Goal: Information Seeking & Learning: Learn about a topic

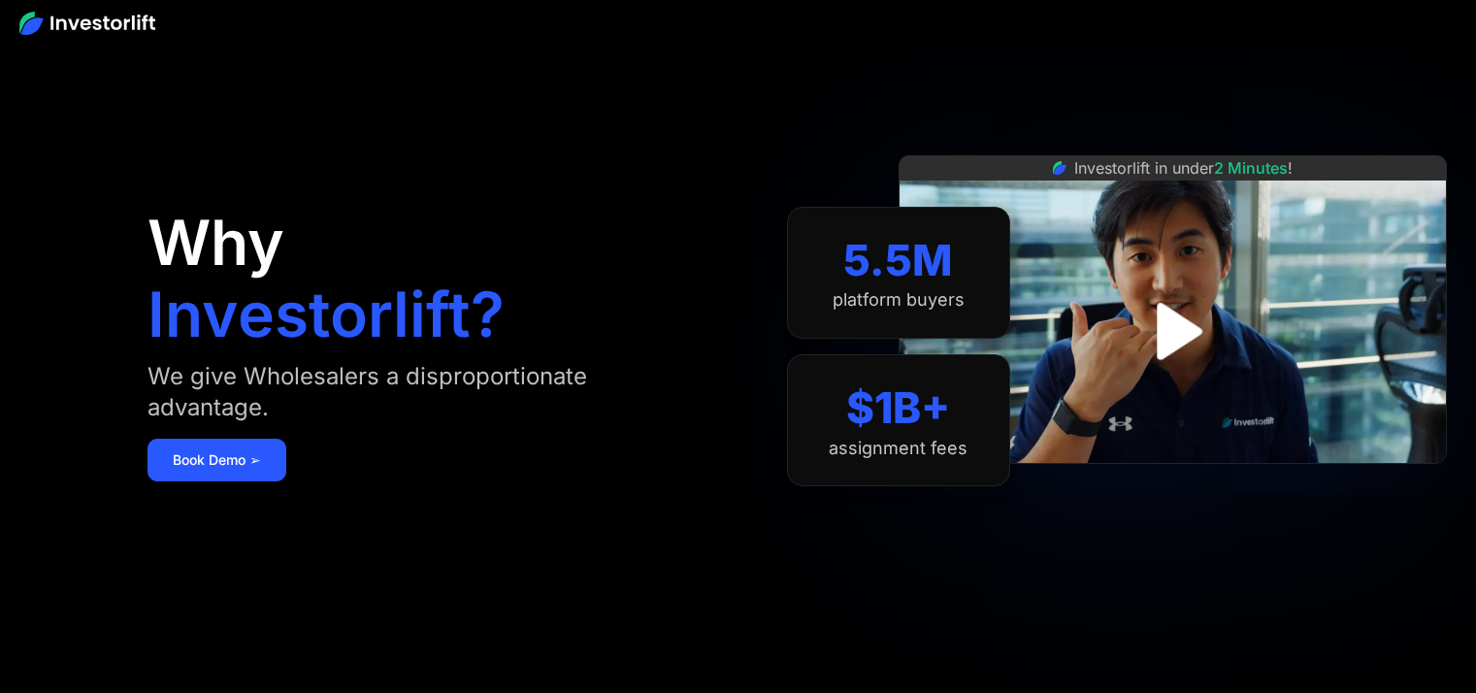
click at [1155, 333] on img "open lightbox" at bounding box center [1172, 331] width 103 height 103
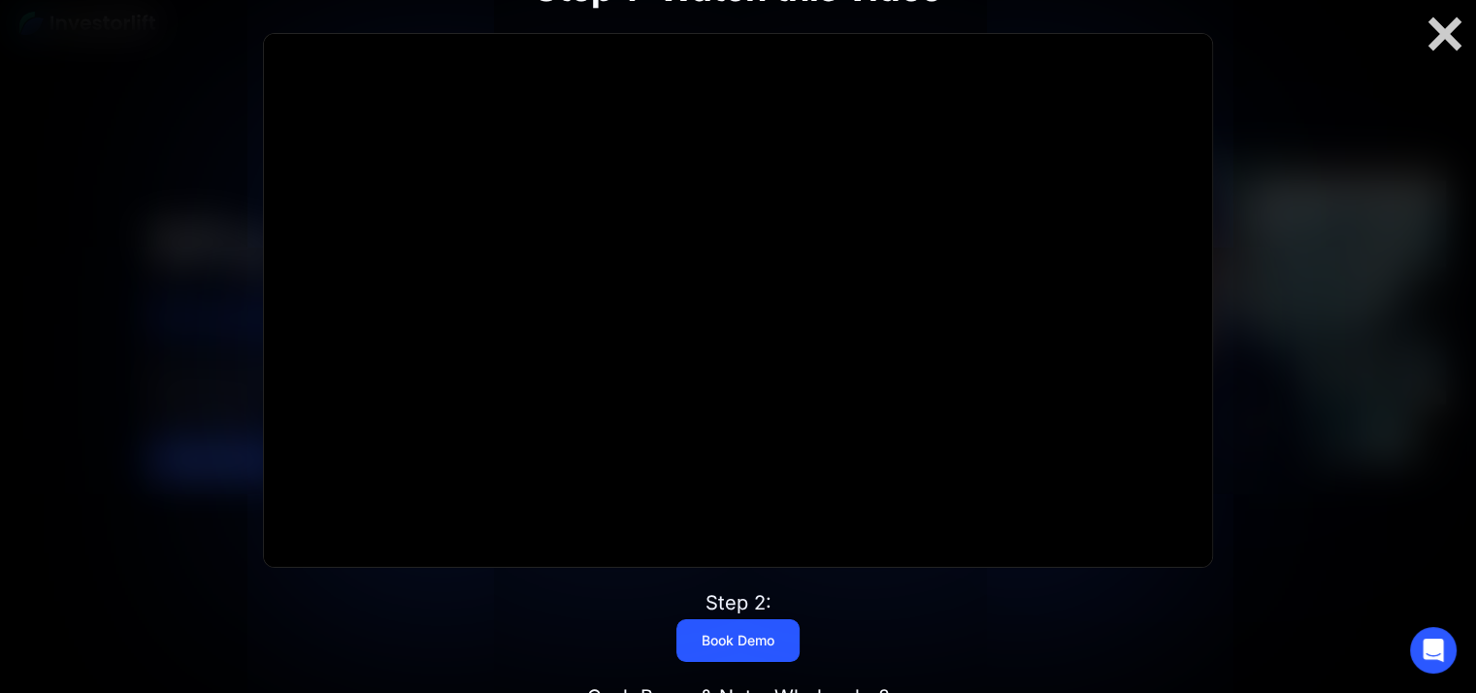
click at [1375, 261] on div at bounding box center [738, 346] width 1476 height 693
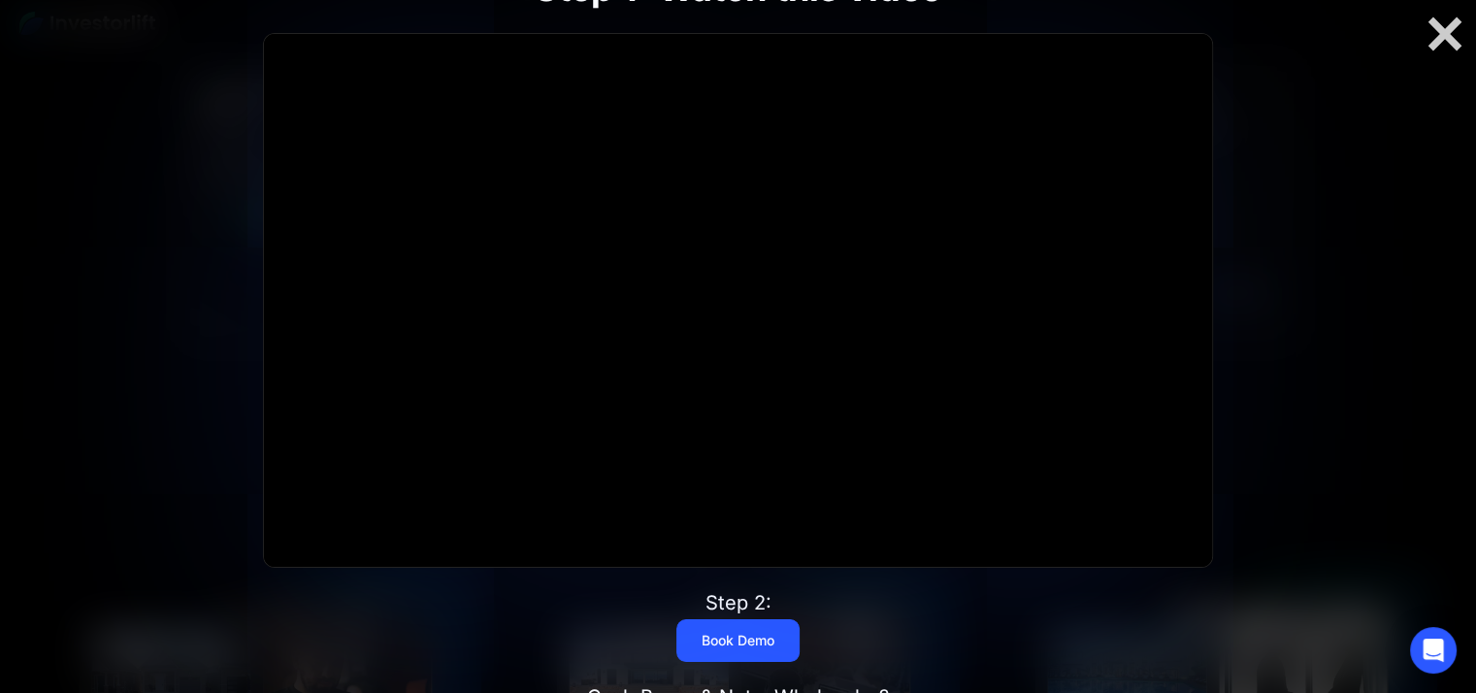
scroll to position [971, 0]
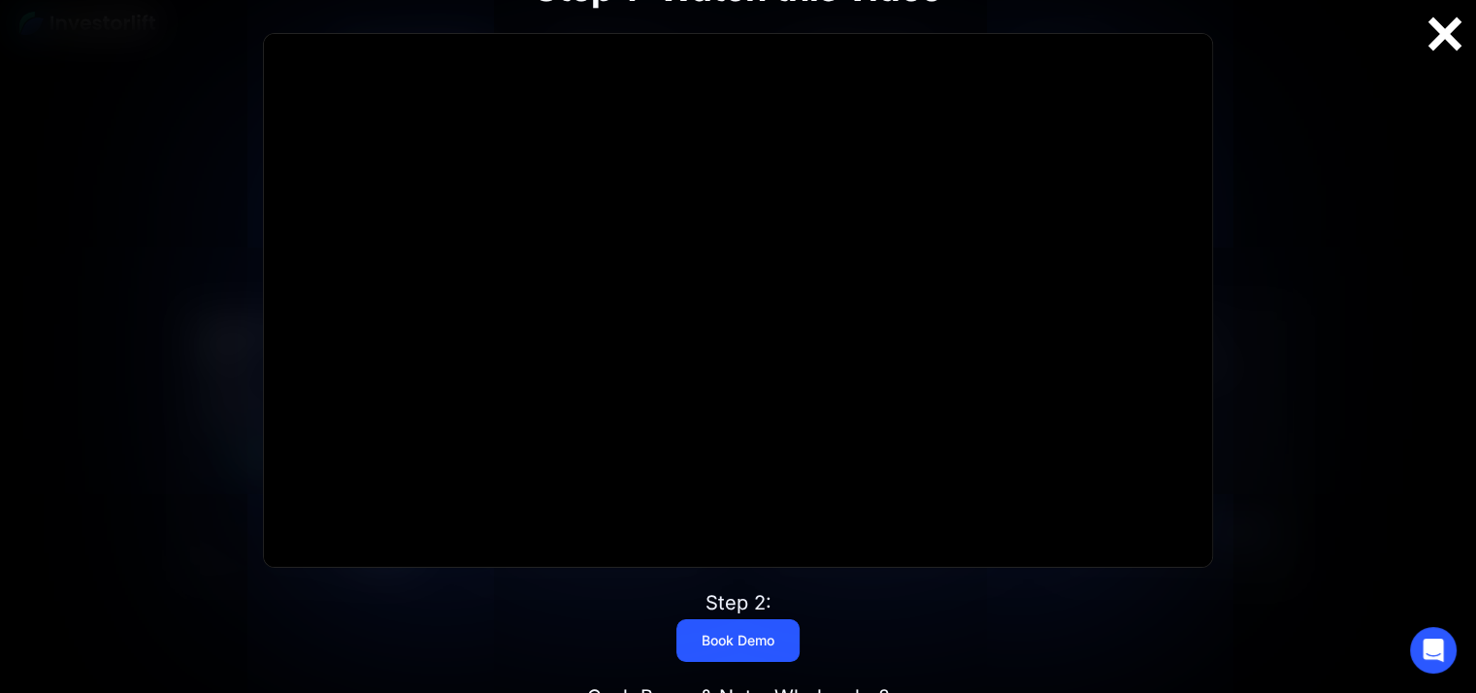
click at [1440, 34] on div at bounding box center [1445, 34] width 62 height 41
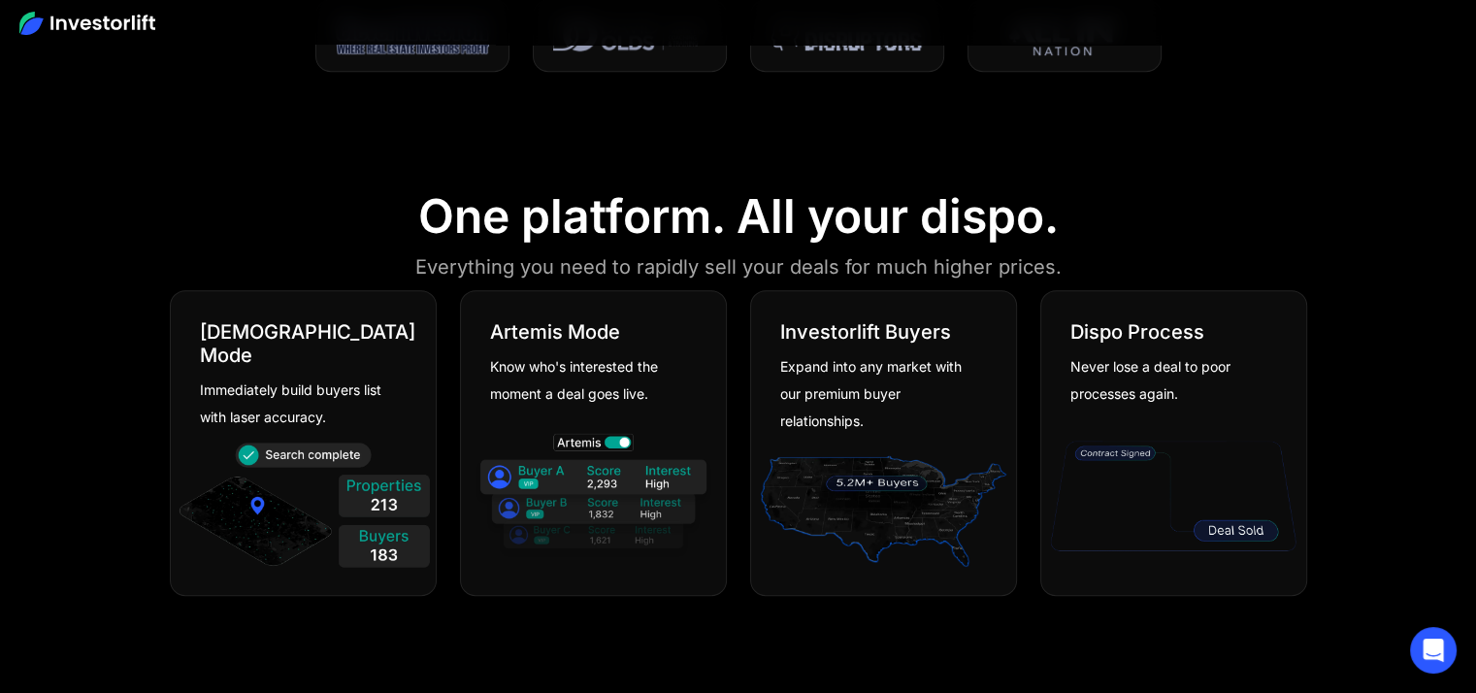
click at [569, 397] on div "Know who's interested the moment a deal goes live." at bounding box center [586, 380] width 192 height 54
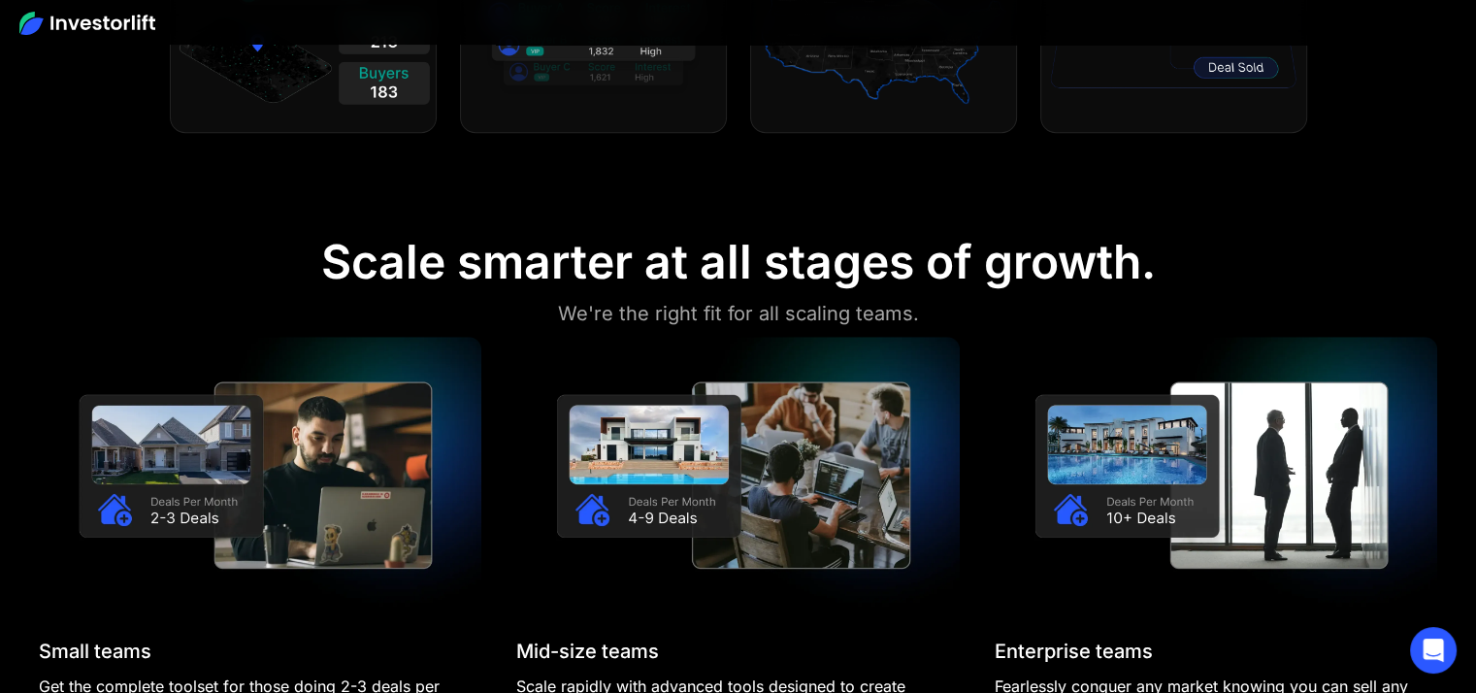
scroll to position [1650, 0]
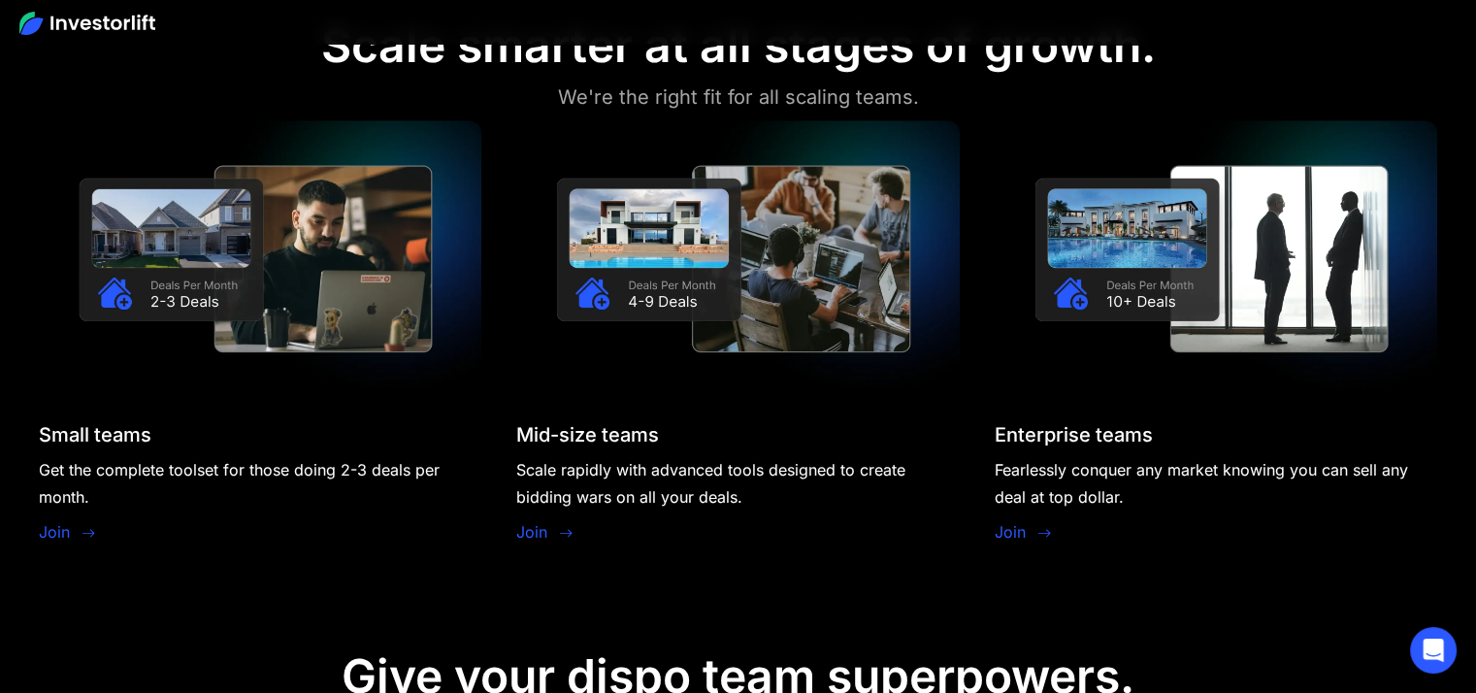
click at [655, 322] on img at bounding box center [737, 258] width 443 height 277
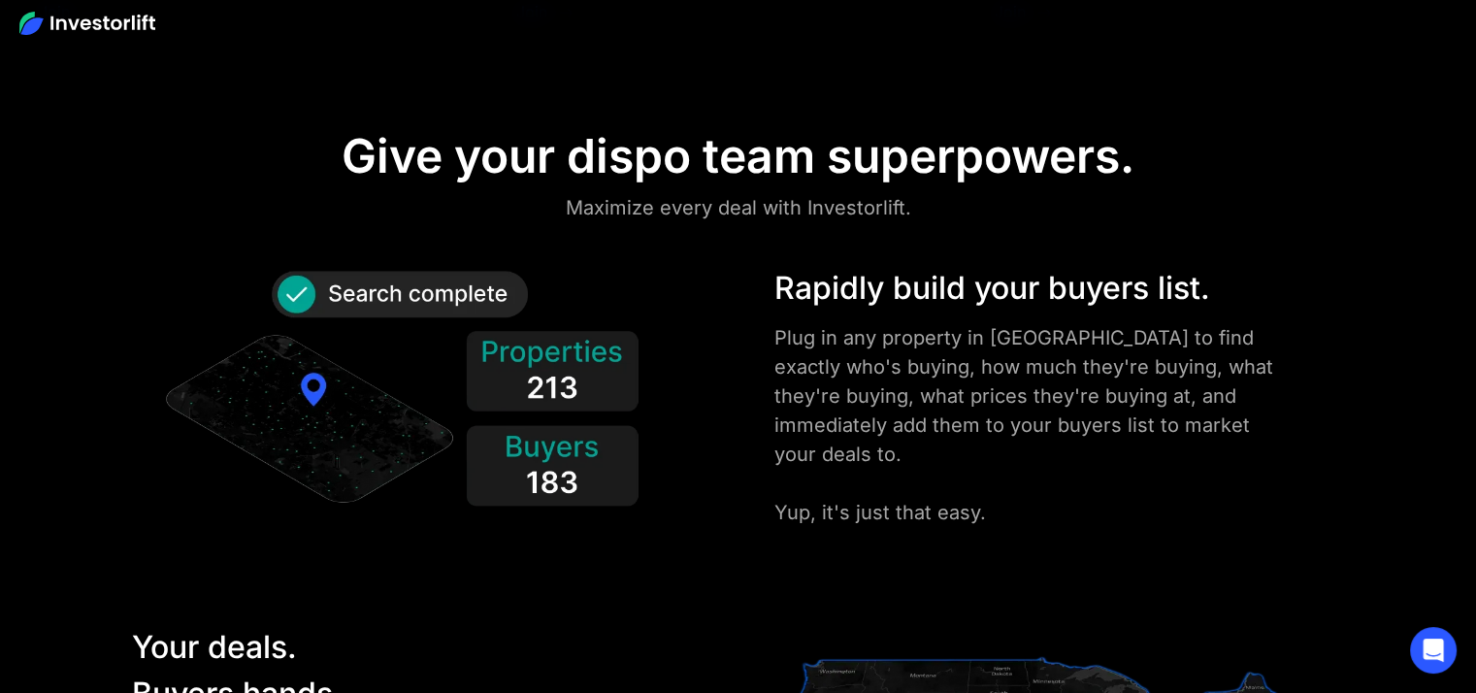
scroll to position [2232, 0]
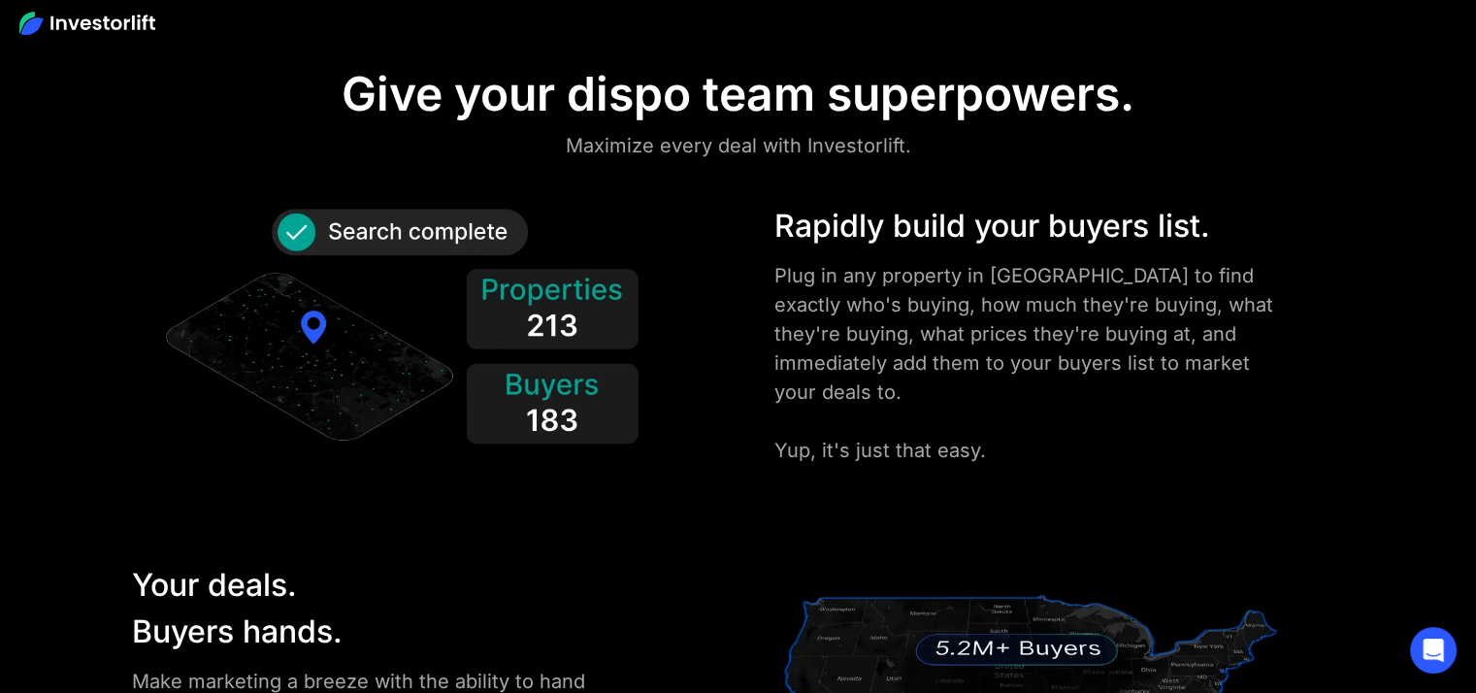
click at [893, 342] on div "Plug in any property in [GEOGRAPHIC_DATA] to find exactly who's buying, how muc…" at bounding box center [1030, 363] width 512 height 204
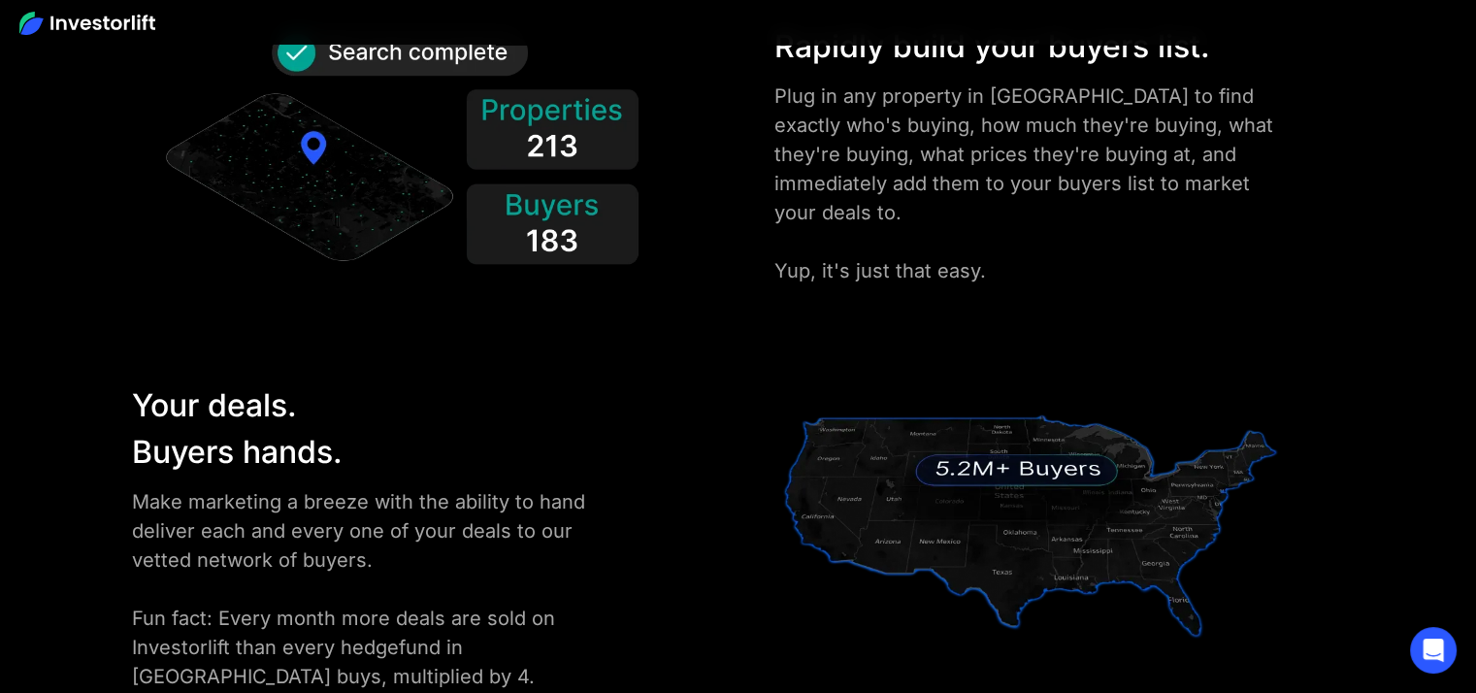
scroll to position [2717, 0]
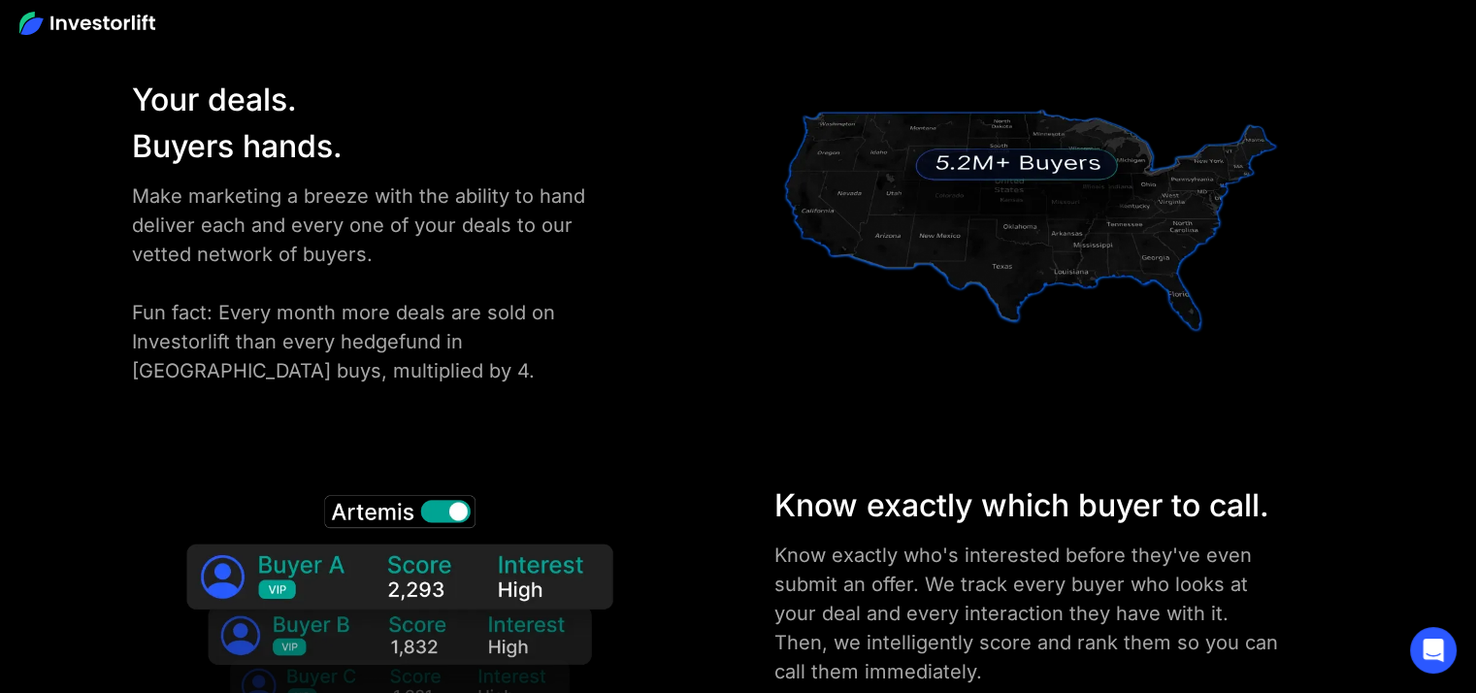
click at [835, 560] on div "Know exactly who's interested before they've even submit an offer. We track eve…" at bounding box center [1030, 643] width 512 height 204
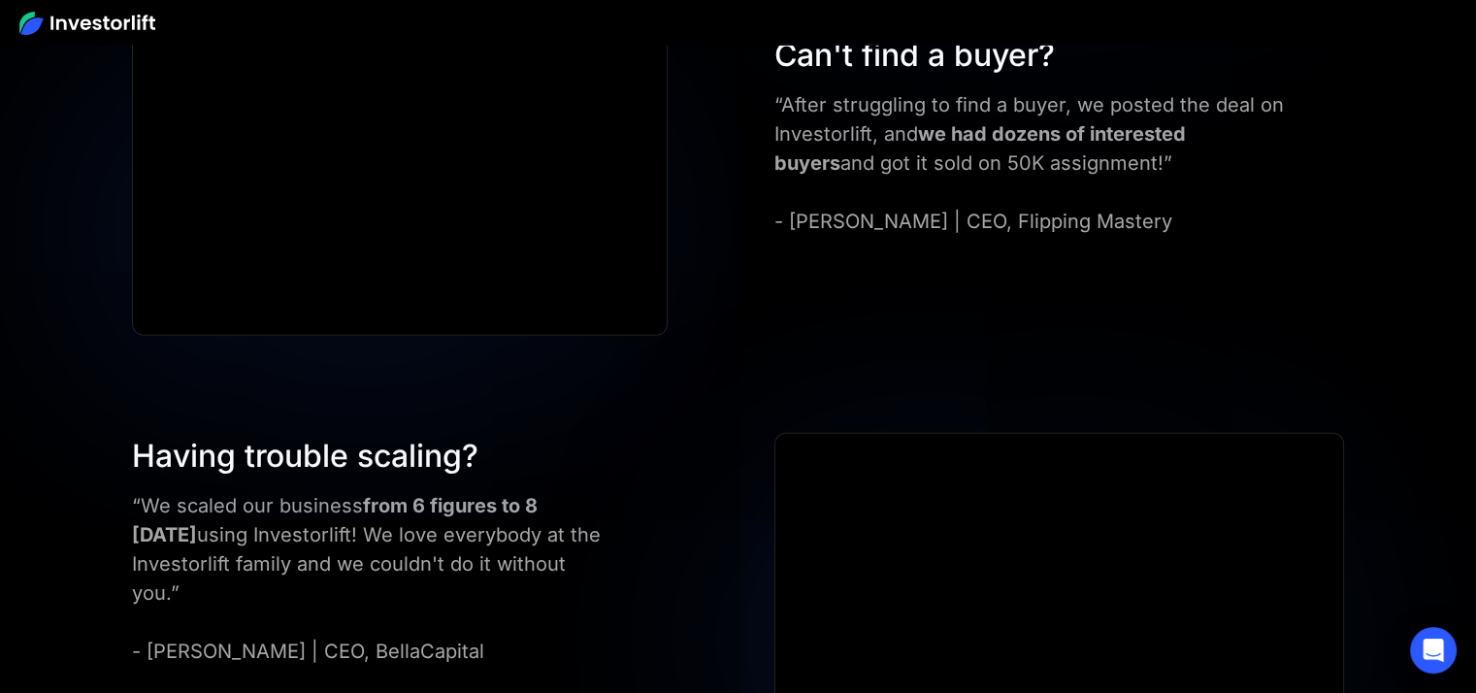
scroll to position [5047, 0]
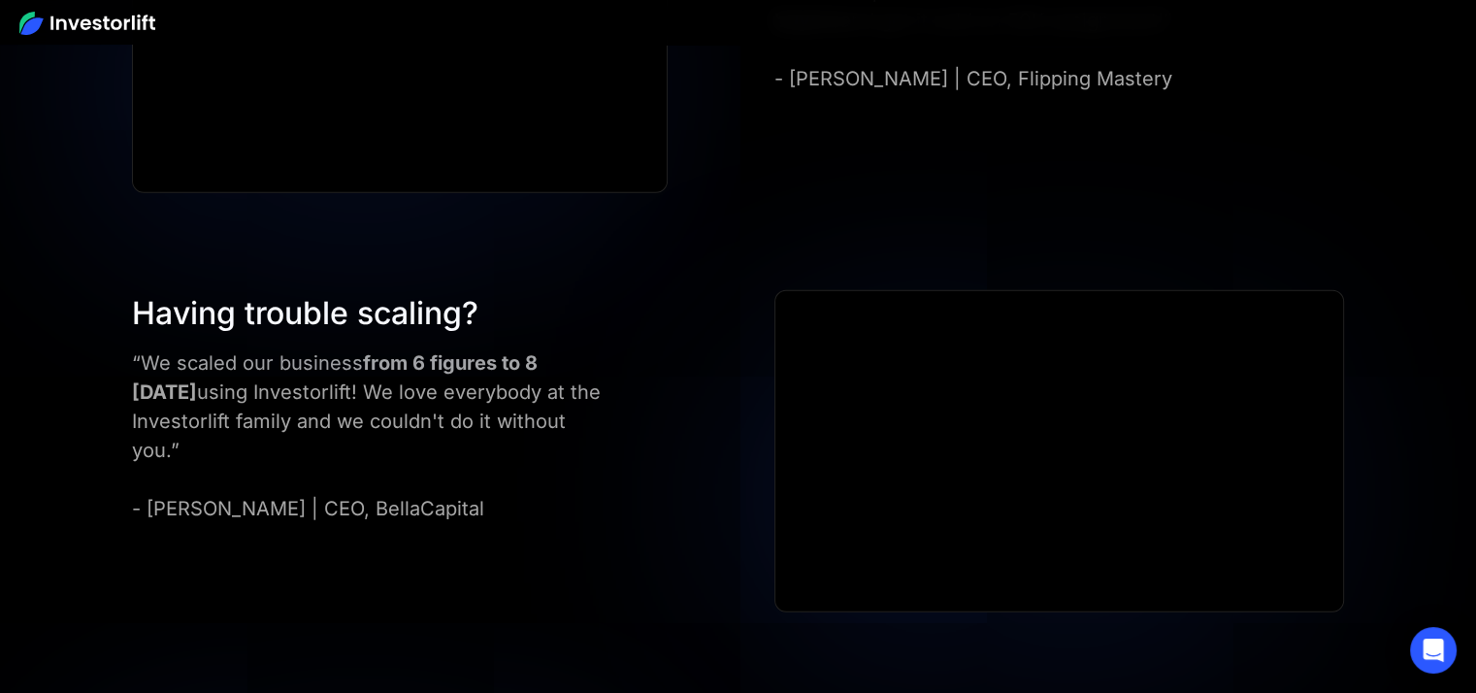
click at [538, 351] on strong "from 6 figures to 8 [DATE]" at bounding box center [335, 377] width 406 height 52
click at [575, 378] on div "“We scaled our business from 6 figures to 8 [DATE] using Investorlift! We love …" at bounding box center [373, 435] width 482 height 175
click at [638, 374] on div "Having trouble scaling? “We scaled our business from 6 figures to 8 [DATE] usin…" at bounding box center [419, 406] width 594 height 233
click at [624, 315] on div "Having trouble scaling? “We scaled our business from 6 figures to 8 [DATE] usin…" at bounding box center [419, 406] width 594 height 233
click at [411, 290] on div "Having trouble scaling?" at bounding box center [373, 313] width 482 height 47
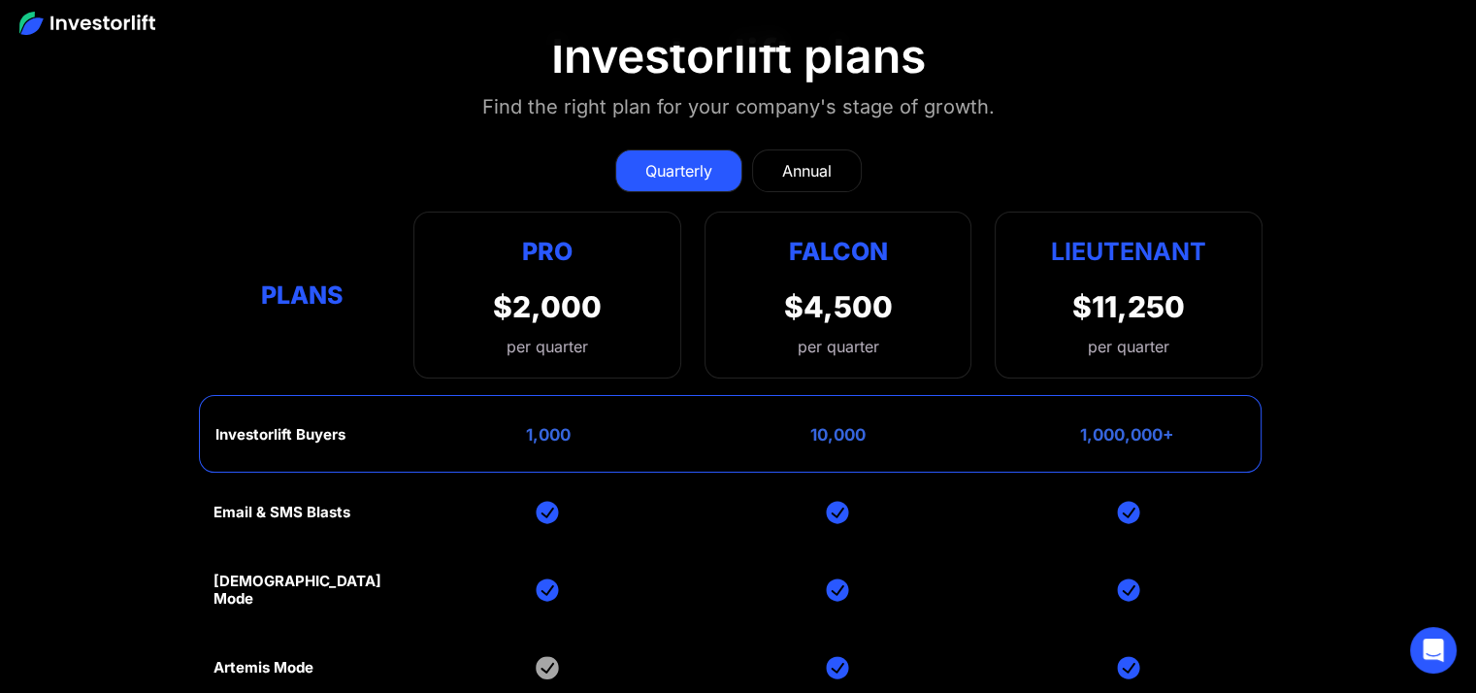
scroll to position [7667, 0]
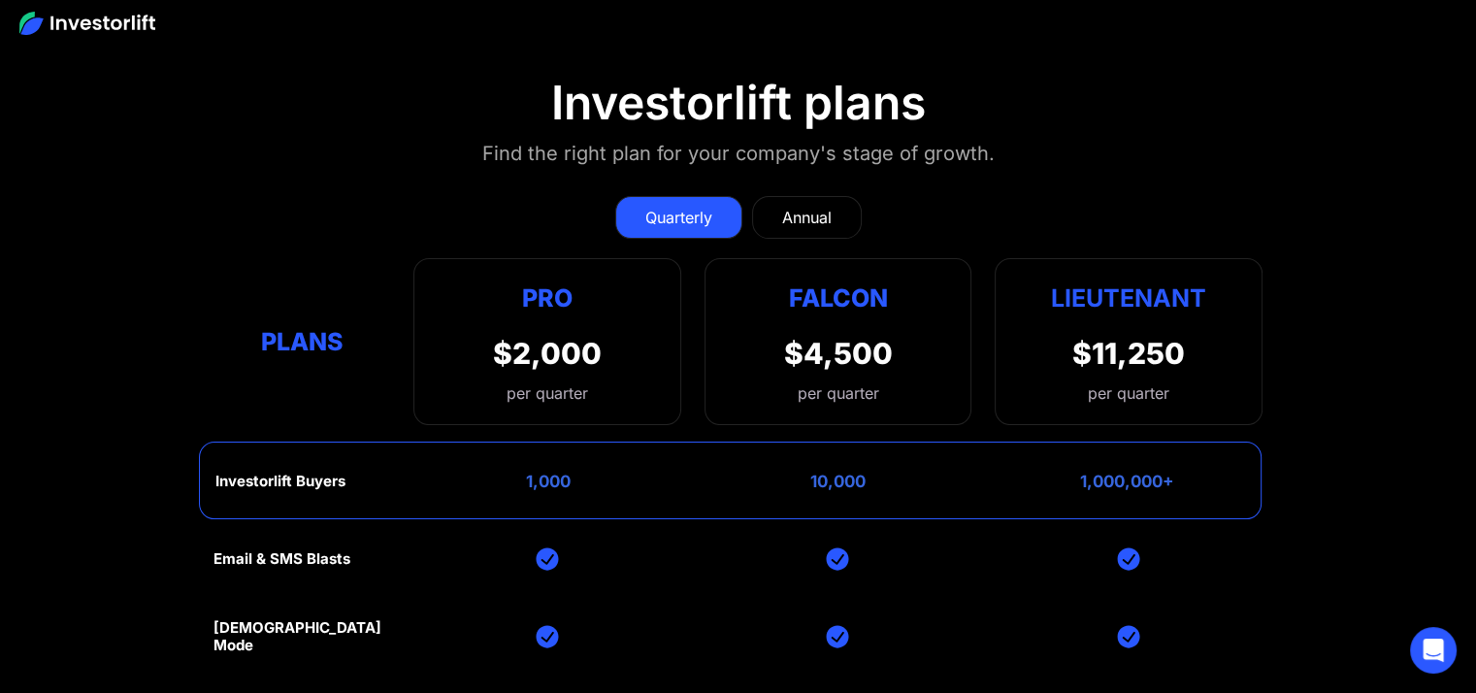
click at [559, 279] on div "Pro" at bounding box center [547, 298] width 109 height 38
click at [867, 279] on div "Falcon" at bounding box center [837, 298] width 99 height 38
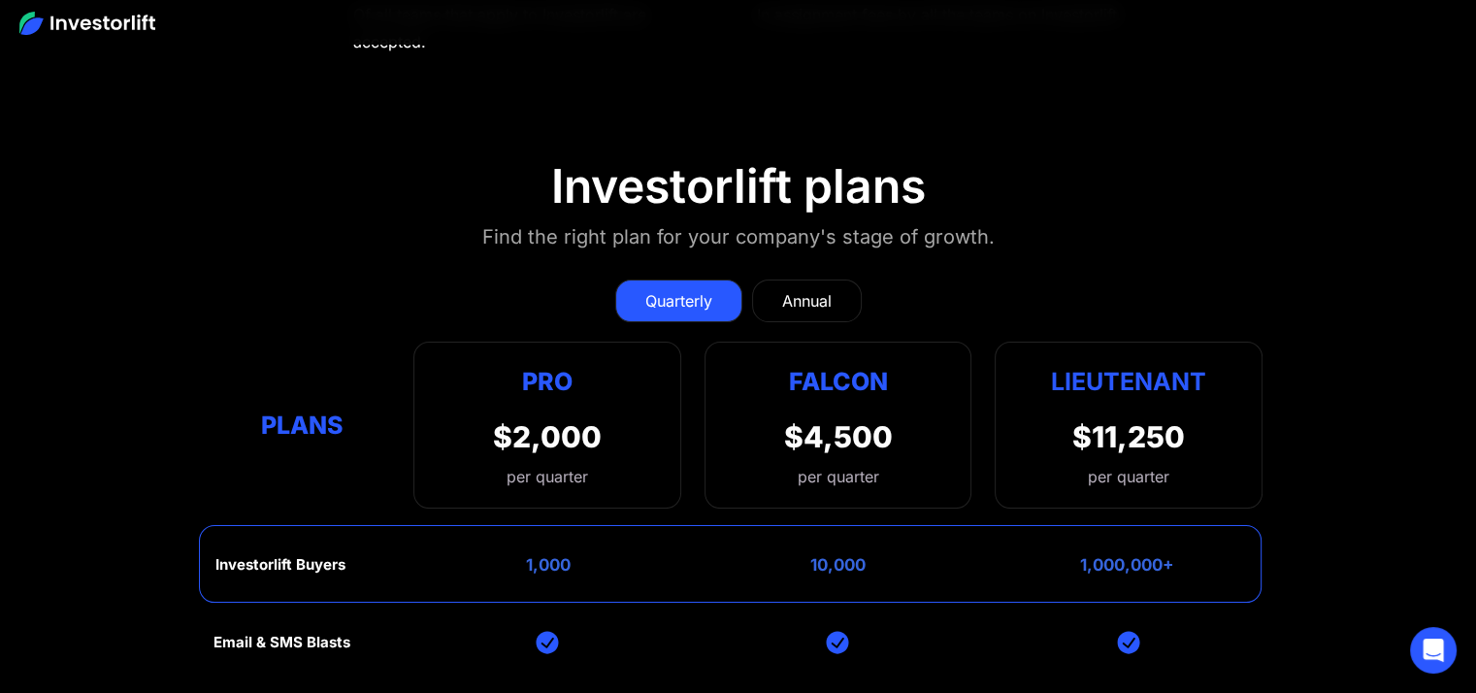
scroll to position [7570, 0]
